Goal: Find specific fact: Find specific fact

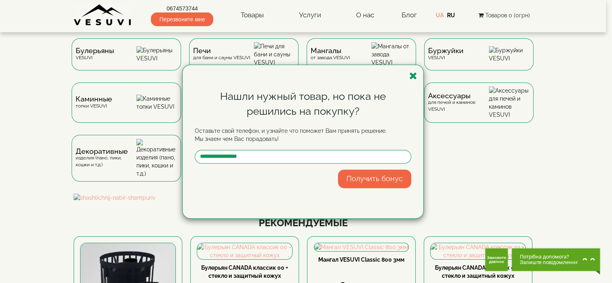
click at [35, 154] on div "Нашли нужный товар, но пока не решились на покупку? Оставьте свой телефон, и уз…" at bounding box center [306, 141] width 612 height 283
click at [421, 71] on div "Нашли нужный товар, но пока не решились на покупку? Оставьте свой телефон, и уз…" at bounding box center [303, 141] width 240 height 153
click at [415, 70] on div "Нашли нужный товар, но пока не решились на покупку? Оставьте свой телефон, и уз…" at bounding box center [303, 141] width 240 height 153
click at [410, 79] on icon "button" at bounding box center [413, 76] width 8 height 10
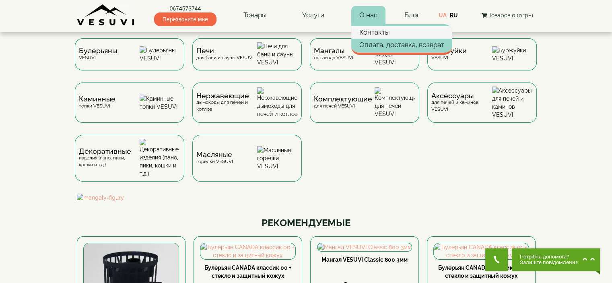
click at [375, 29] on link "Контакты" at bounding box center [401, 32] width 101 height 12
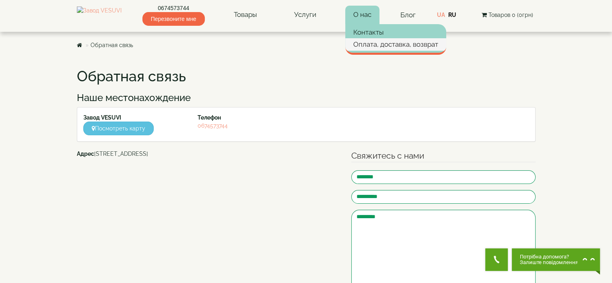
click at [374, 41] on link "Оплата, доставка, возврат" at bounding box center [395, 44] width 101 height 12
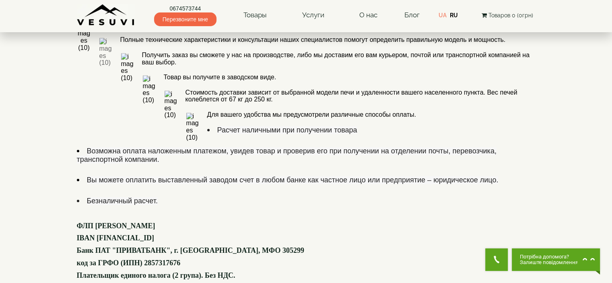
scroll to position [483, 0]
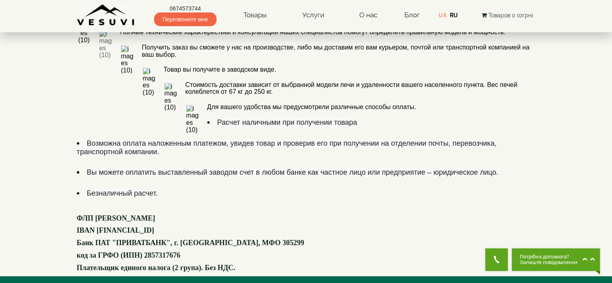
click at [154, 226] on font "IBAN UA153348510000000026007194043" at bounding box center [116, 230] width 78 height 8
copy font "IBAN UA153348510000000026007194043"
click at [110, 226] on font "IBAN UA153348510000000026007194043" at bounding box center [116, 230] width 78 height 8
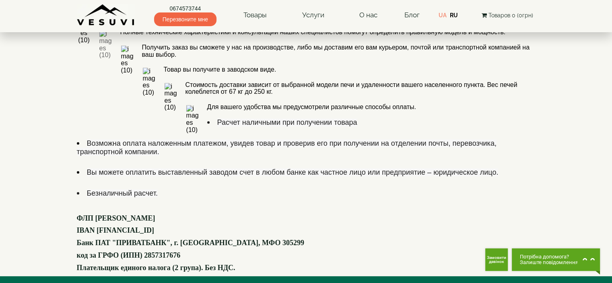
drag, startPoint x: 99, startPoint y: 126, endPoint x: 245, endPoint y: 125, distance: 145.6
click at [245, 125] on h4 "Расчет наличными при получении товара Возможна оплата наложенным платежом, увид…" at bounding box center [306, 194] width 458 height 153
copy font "UA153348510000000026007194043"
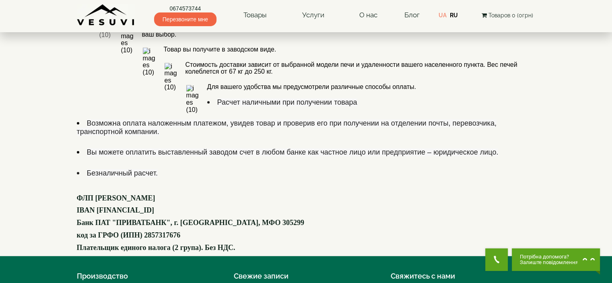
scroll to position [514, 0]
